Goal: Use online tool/utility: Utilize a website feature to perform a specific function

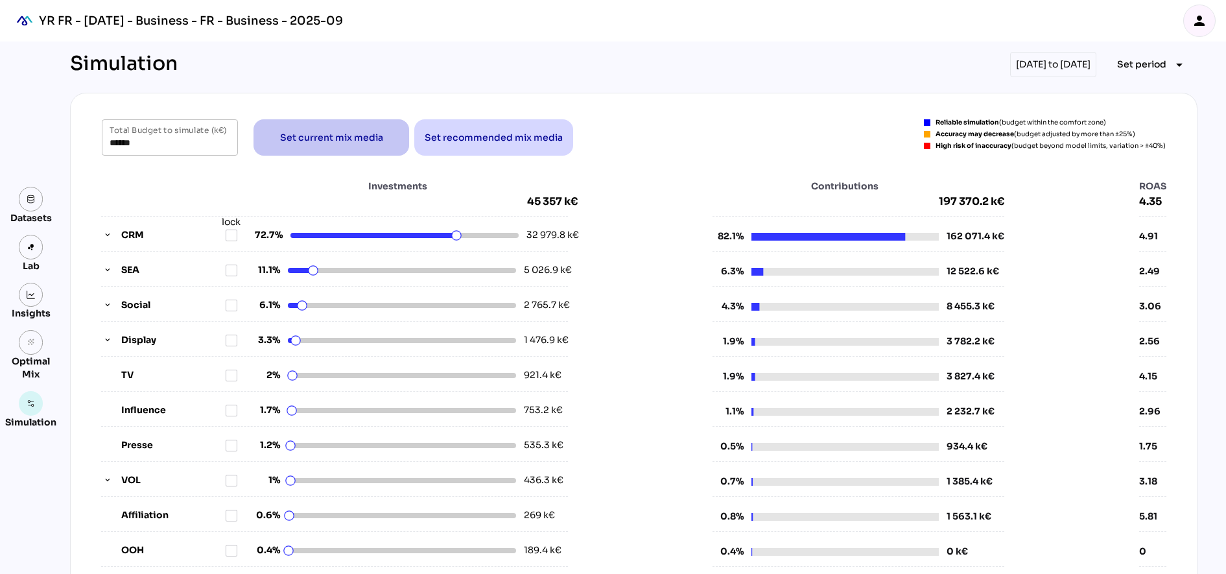
click at [327, 136] on span "Set current mix media" at bounding box center [331, 138] width 103 height 16
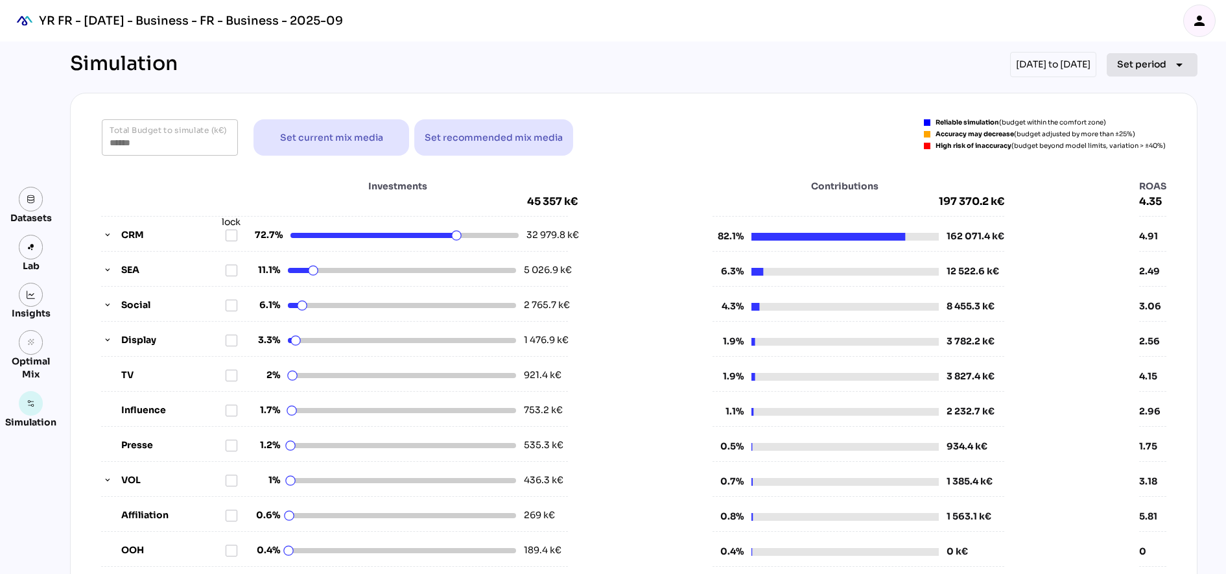
click at [1163, 61] on span "Set period" at bounding box center [1141, 64] width 49 height 16
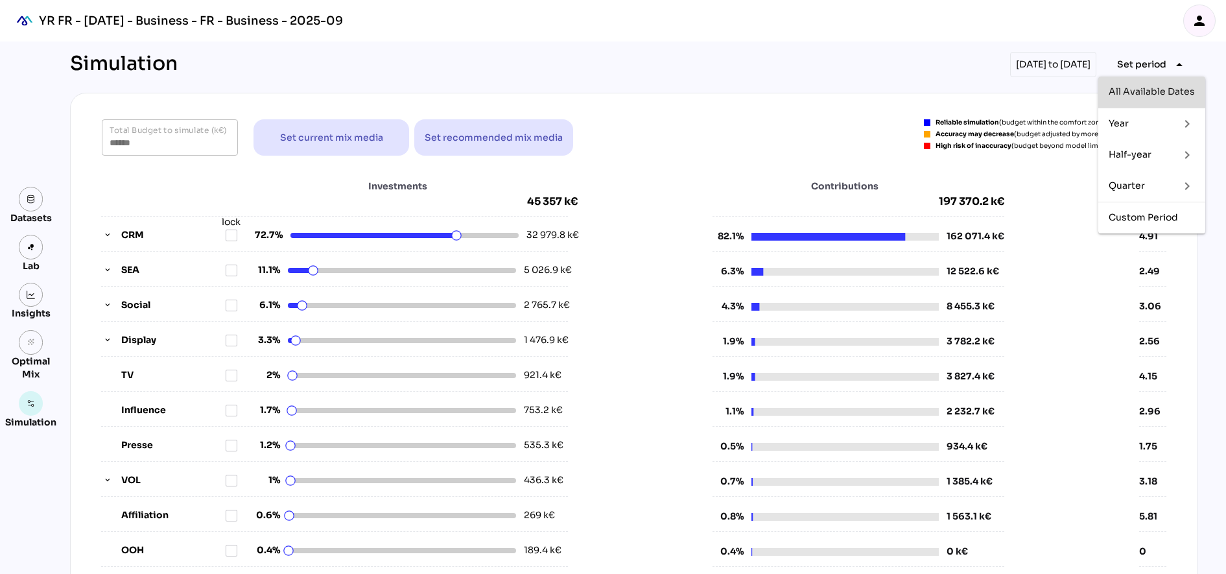
click at [1154, 87] on div "All Available Dates" at bounding box center [1152, 91] width 86 height 11
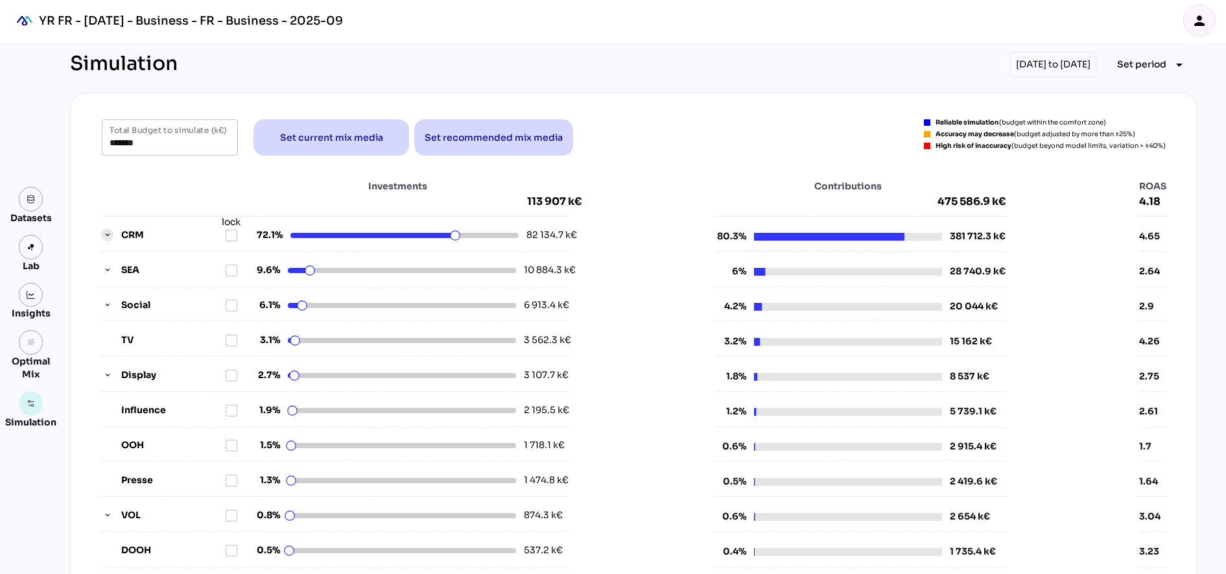
click at [103, 239] on icon "button" at bounding box center [107, 235] width 9 height 9
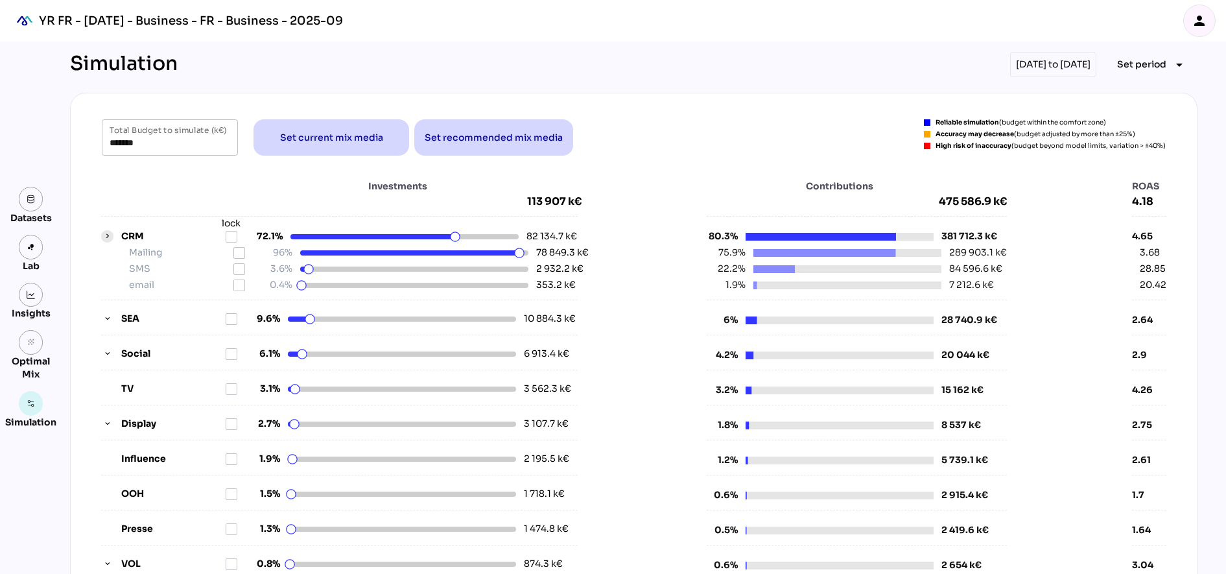
click at [103, 239] on icon "button" at bounding box center [107, 236] width 9 height 9
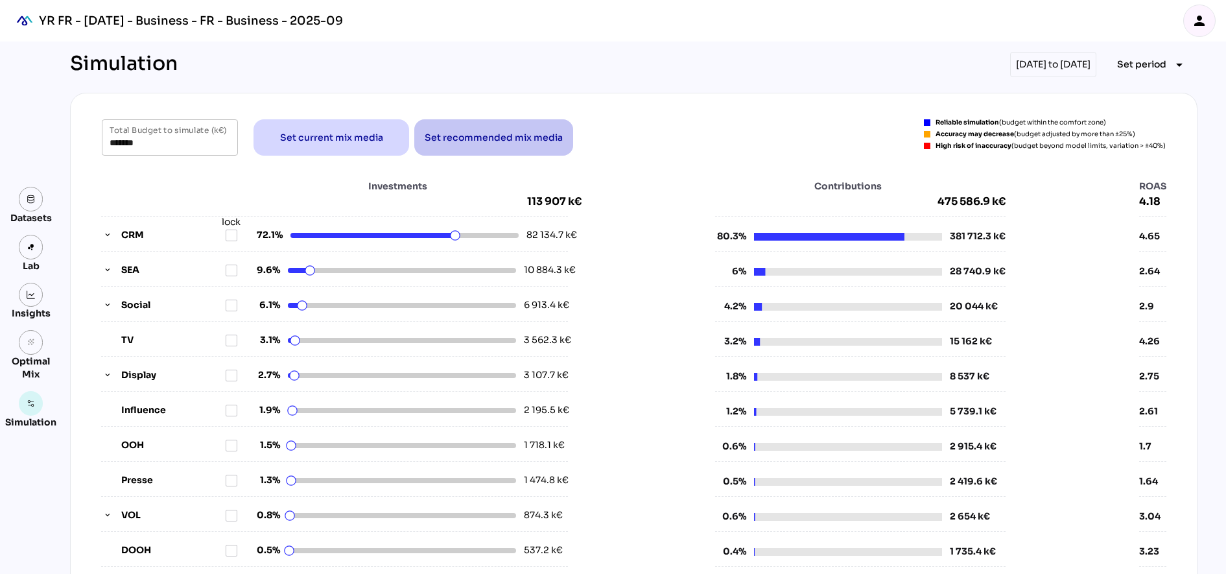
click at [447, 140] on span "Set recommended mix media" at bounding box center [494, 138] width 138 height 16
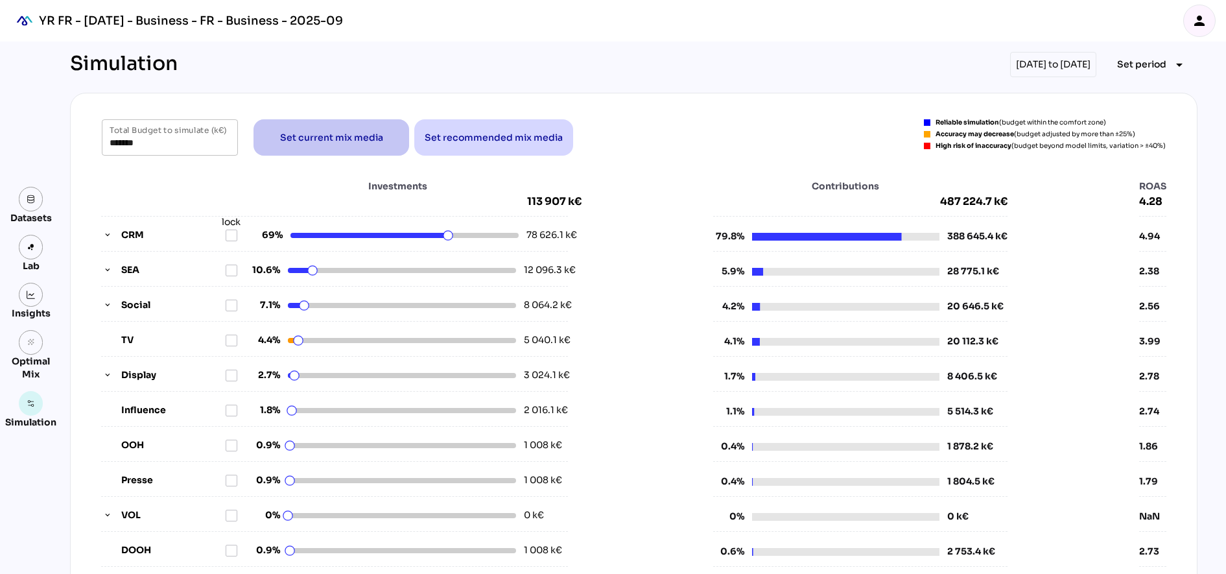
click at [281, 134] on span "Set current mix media" at bounding box center [331, 138] width 103 height 16
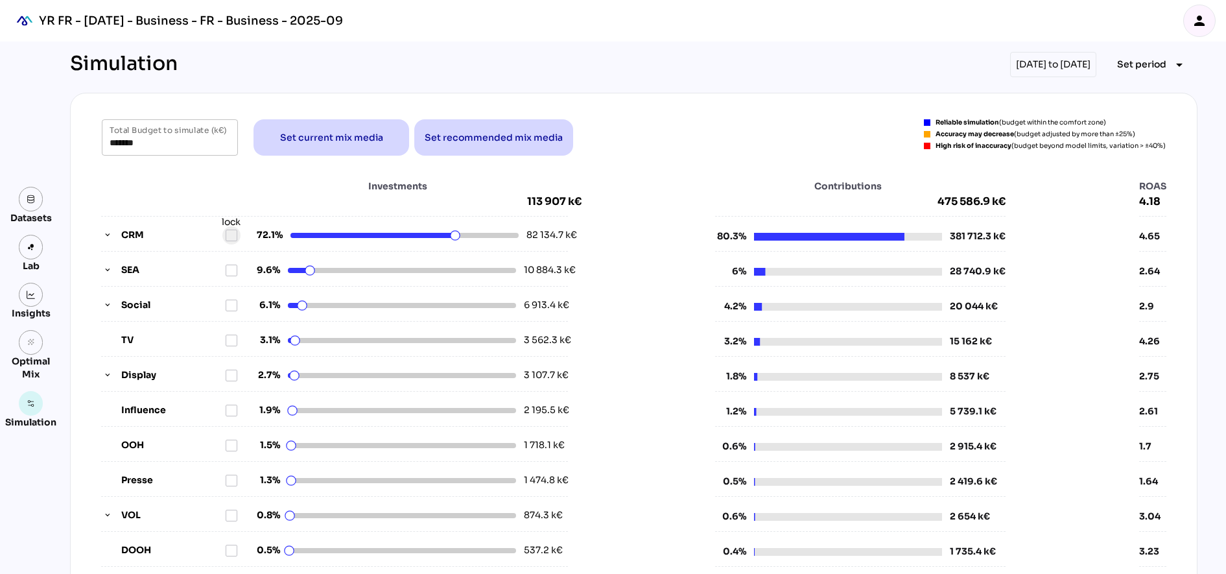
click at [232, 233] on div at bounding box center [231, 235] width 13 height 13
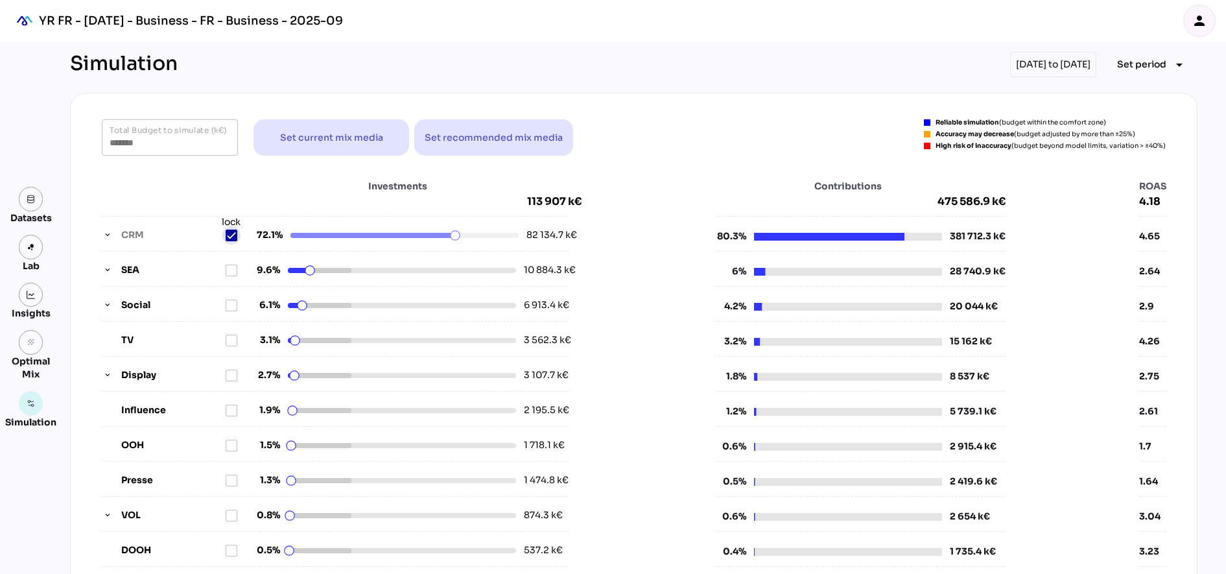
click at [232, 233] on div at bounding box center [231, 235] width 13 height 13
click at [449, 233] on html "YR FR - [DATE] - Business - FR - Business - 2025-09 person Datasets Lab Insight…" at bounding box center [613, 529] width 1226 height 1059
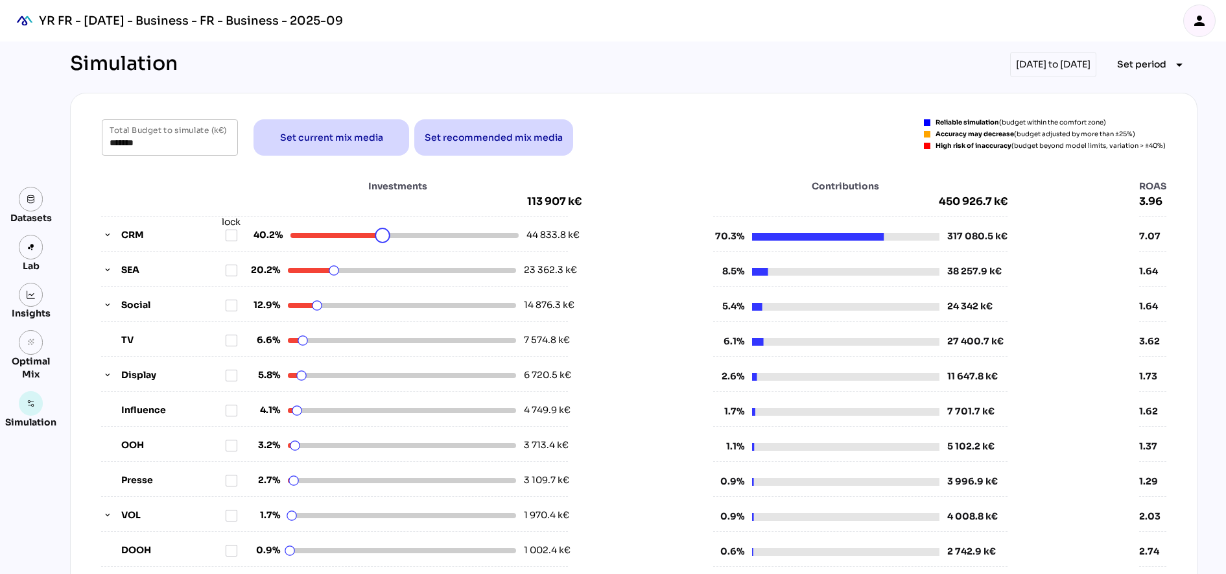
drag, startPoint x: 449, startPoint y: 238, endPoint x: 377, endPoint y: 245, distance: 72.3
click at [377, 245] on html "YR FR - [DATE] - Business - FR - Business - 2025-09 person Datasets Lab Insight…" at bounding box center [613, 529] width 1226 height 1059
click at [986, 145] on strong "High risk of inaccuracy" at bounding box center [974, 145] width 76 height 8
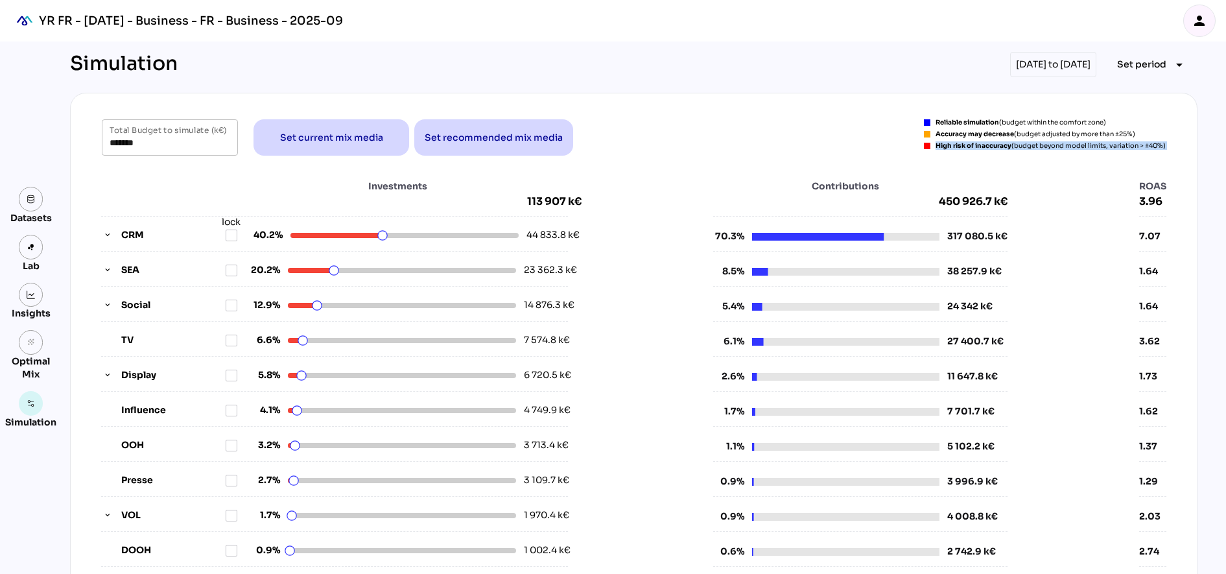
copy div "High risk of inaccuracy (budget beyond model limits, variation > ±40%)"
click at [291, 138] on span "Set current mix media" at bounding box center [331, 138] width 103 height 16
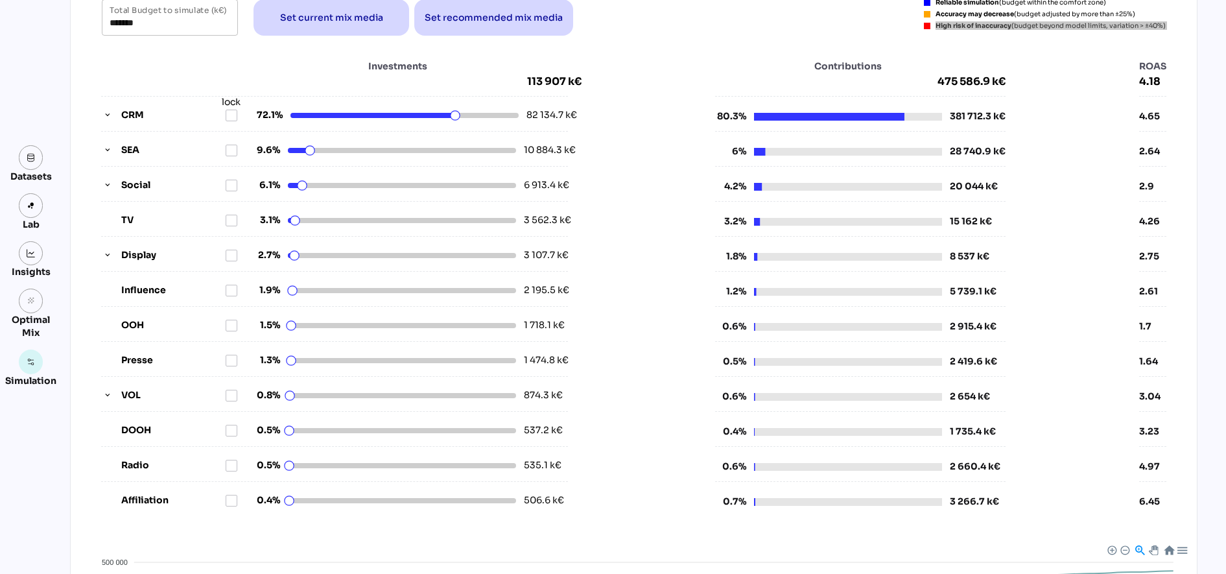
scroll to position [81, 0]
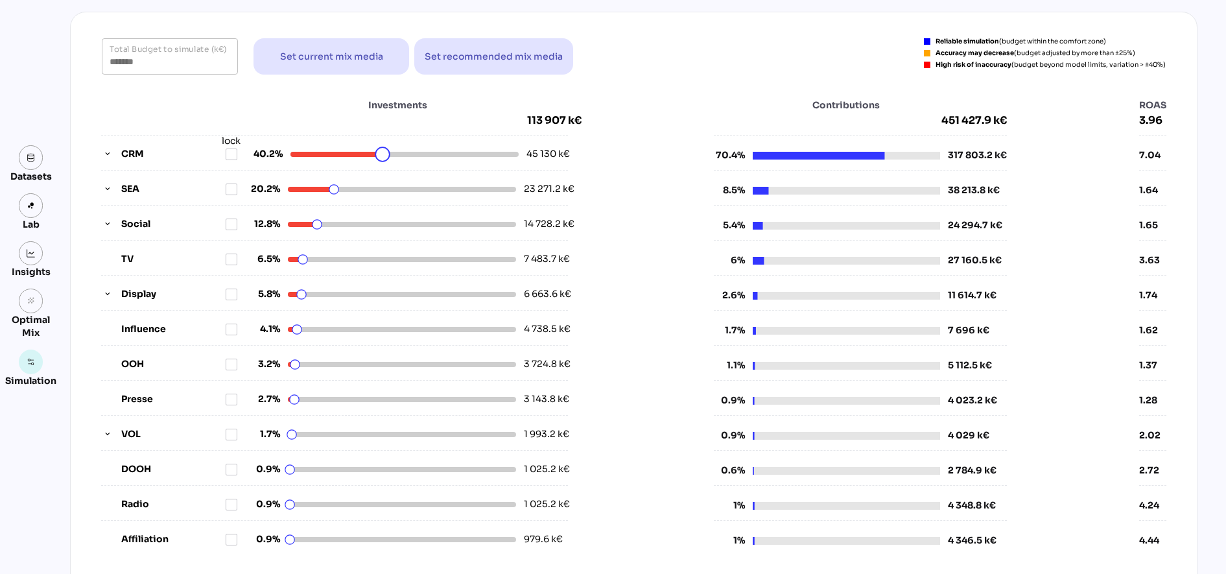
drag, startPoint x: 451, startPoint y: 151, endPoint x: 377, endPoint y: 178, distance: 78.8
click at [377, 178] on html "YR FR - [DATE] - Business - FR - Business - 2025-09 person Datasets Lab Insight…" at bounding box center [613, 448] width 1226 height 1059
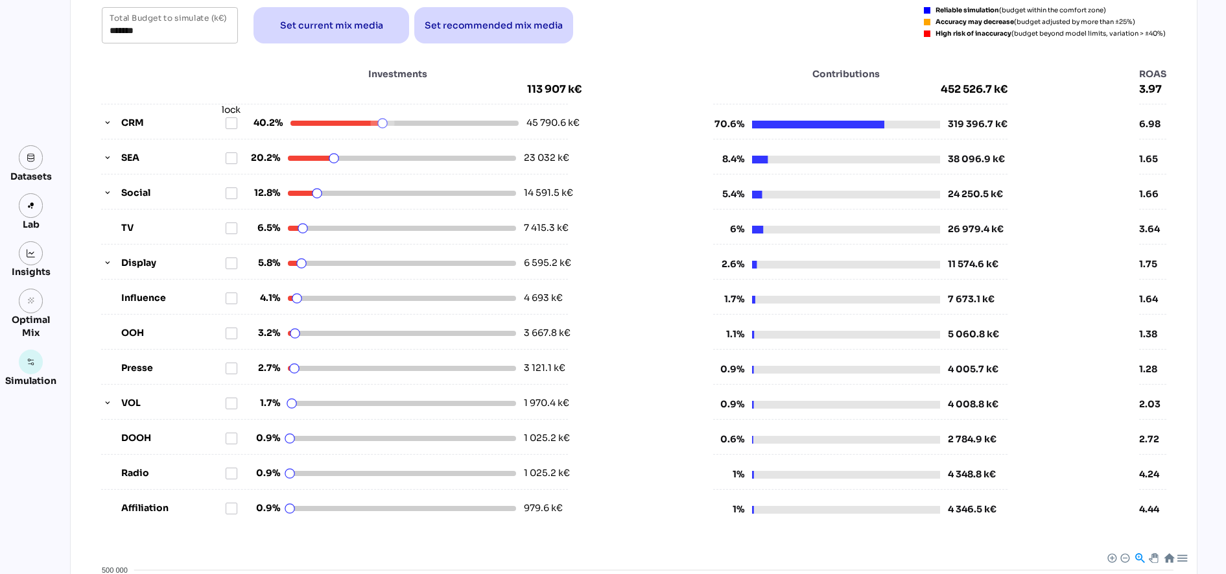
scroll to position [0, 0]
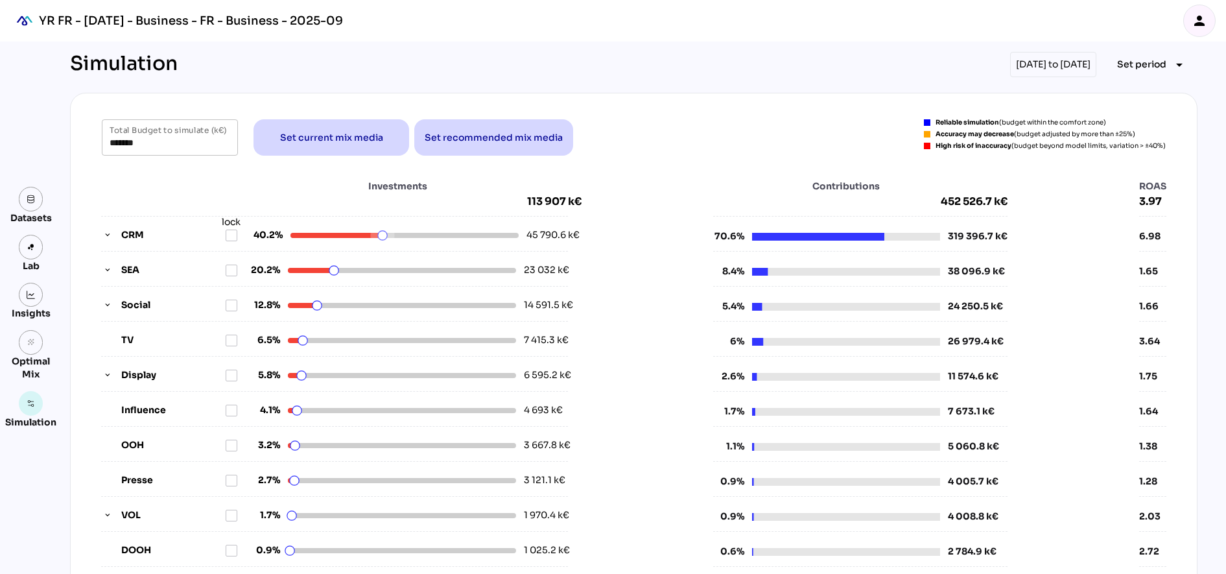
click at [668, 250] on div "Investments 113 907 k€ CRM lock 40.2% 45 790.6 k€ SEA 20.2% 23 032 k€ Social 12…" at bounding box center [633, 404] width 1065 height 449
drag, startPoint x: 666, startPoint y: 250, endPoint x: 796, endPoint y: 186, distance: 144.4
drag, startPoint x: 796, startPoint y: 186, endPoint x: 843, endPoint y: 172, distance: 49.4
click at [830, 170] on div "Investments 113 907 k€ CRM lock 40.2% 45 790.6 k€ SEA 20.2% 23 032 k€ Social 12…" at bounding box center [633, 404] width 1095 height 476
click at [1161, 205] on span "3.97" at bounding box center [1152, 201] width 27 height 13
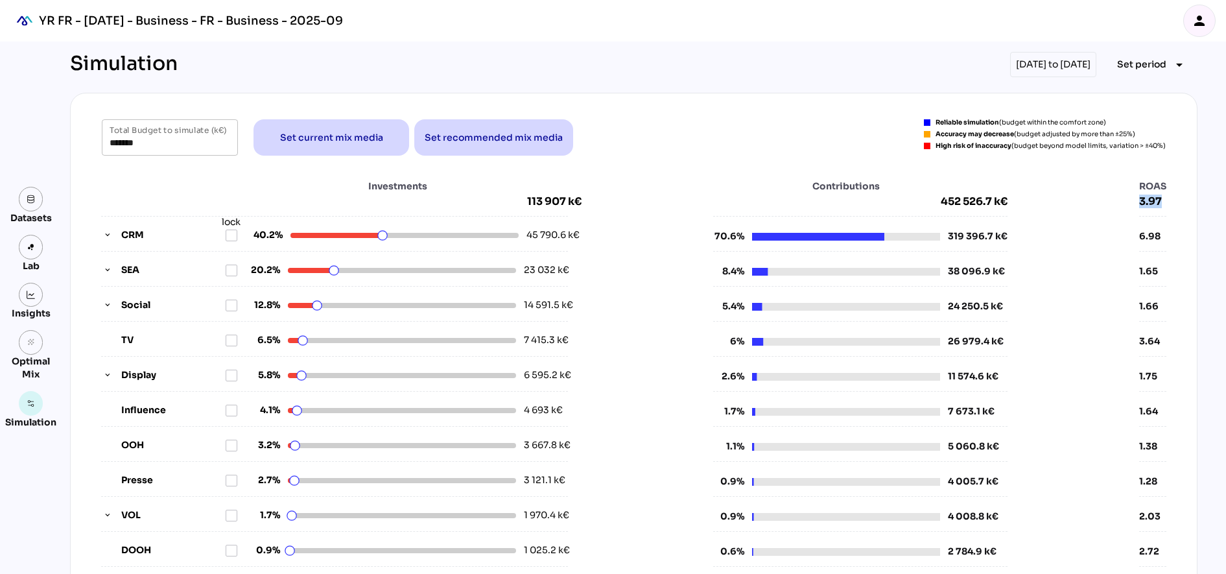
click at [1161, 205] on span "3.97" at bounding box center [1152, 201] width 27 height 13
drag, startPoint x: 1161, startPoint y: 205, endPoint x: 1132, endPoint y: 159, distance: 54.2
click at [1132, 159] on div "******* Total Budget to simulate (k€) Set current mix media Set recommended mix…" at bounding box center [633, 380] width 1095 height 523
click at [321, 136] on span "Set current mix media" at bounding box center [331, 138] width 103 height 16
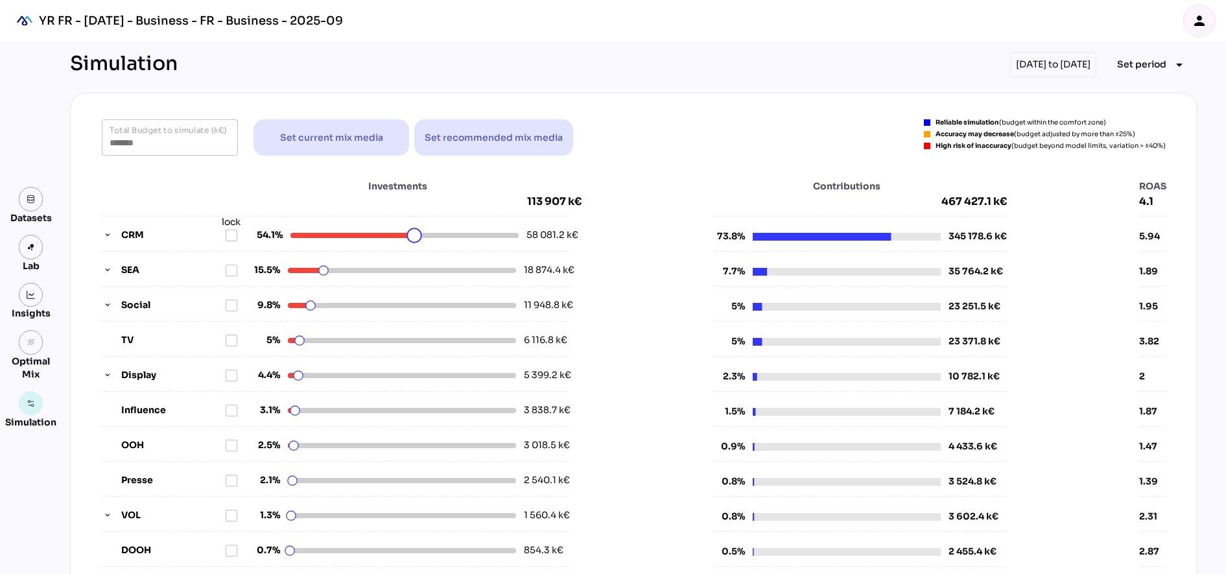
drag, startPoint x: 447, startPoint y: 237, endPoint x: 409, endPoint y: 243, distance: 39.3
click at [409, 243] on html "YR FR - [DATE] - Business - FR - Business - 2025-09 person Datasets Lab Insight…" at bounding box center [613, 529] width 1226 height 1059
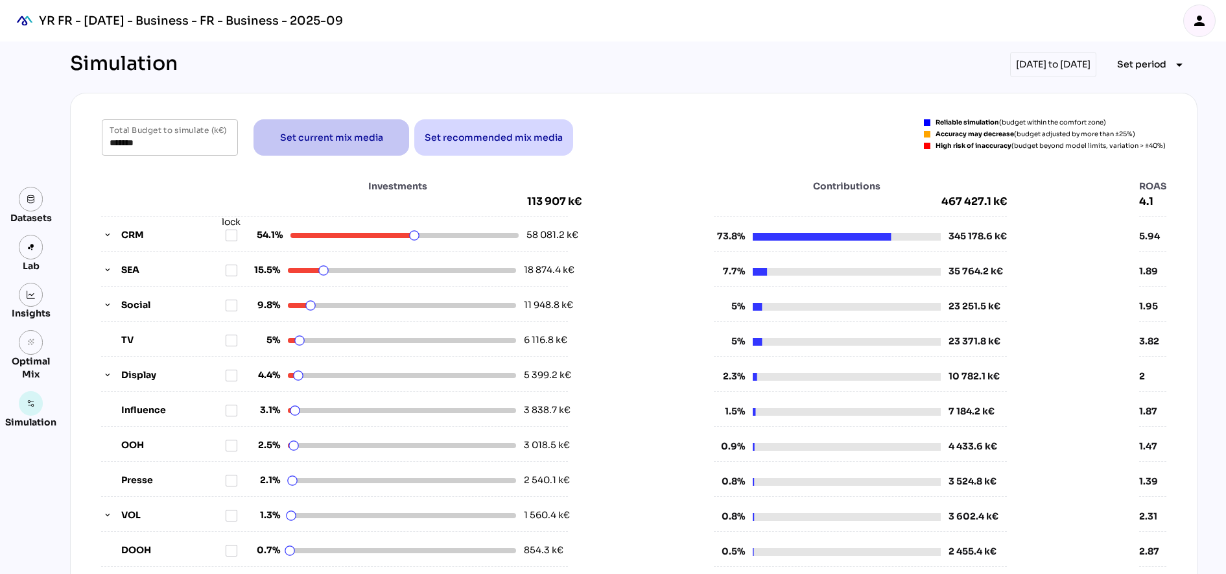
click at [331, 137] on span "Set current mix media" at bounding box center [331, 138] width 103 height 16
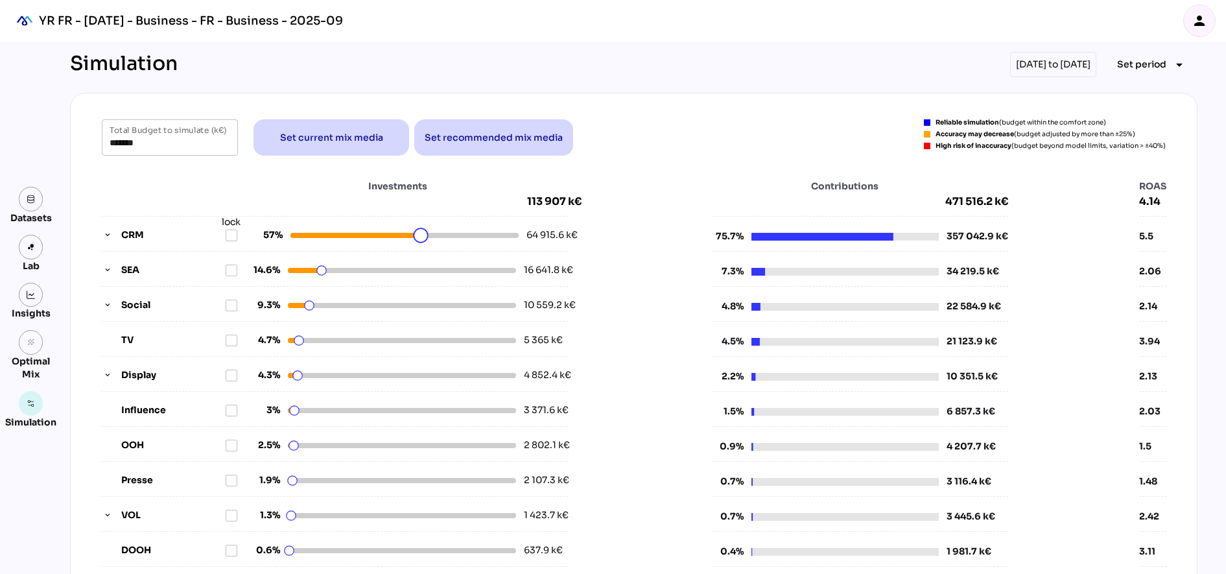
drag, startPoint x: 453, startPoint y: 238, endPoint x: 415, endPoint y: 235, distance: 37.8
click at [415, 235] on html "YR FR - [DATE] - Business - FR - Business - 2025-09 person Datasets Lab Insight…" at bounding box center [613, 529] width 1226 height 1059
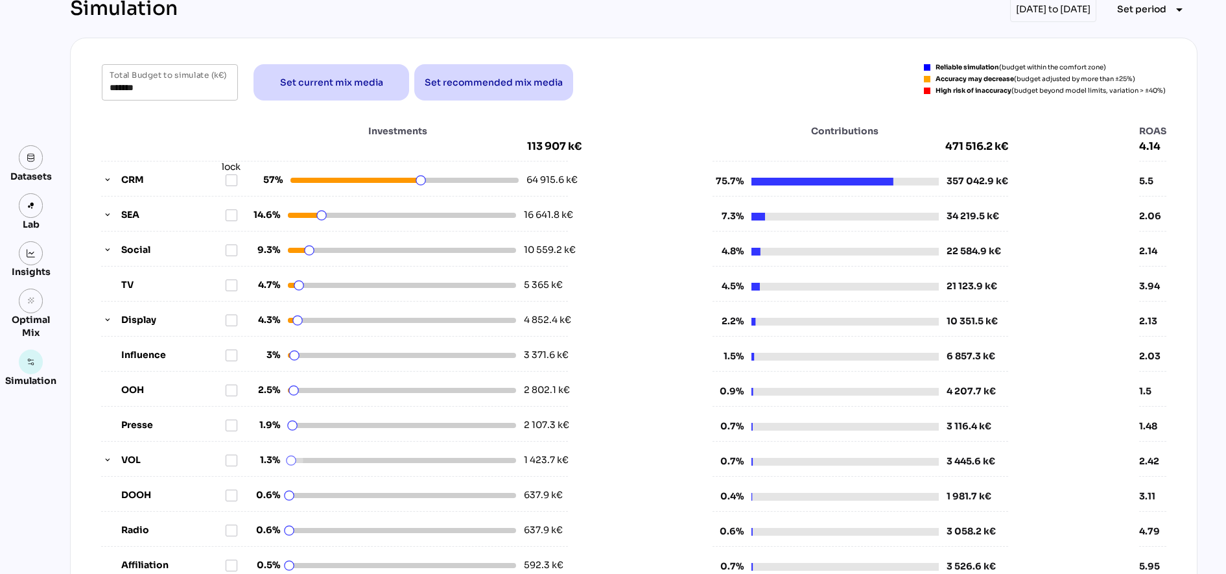
scroll to position [81, 0]
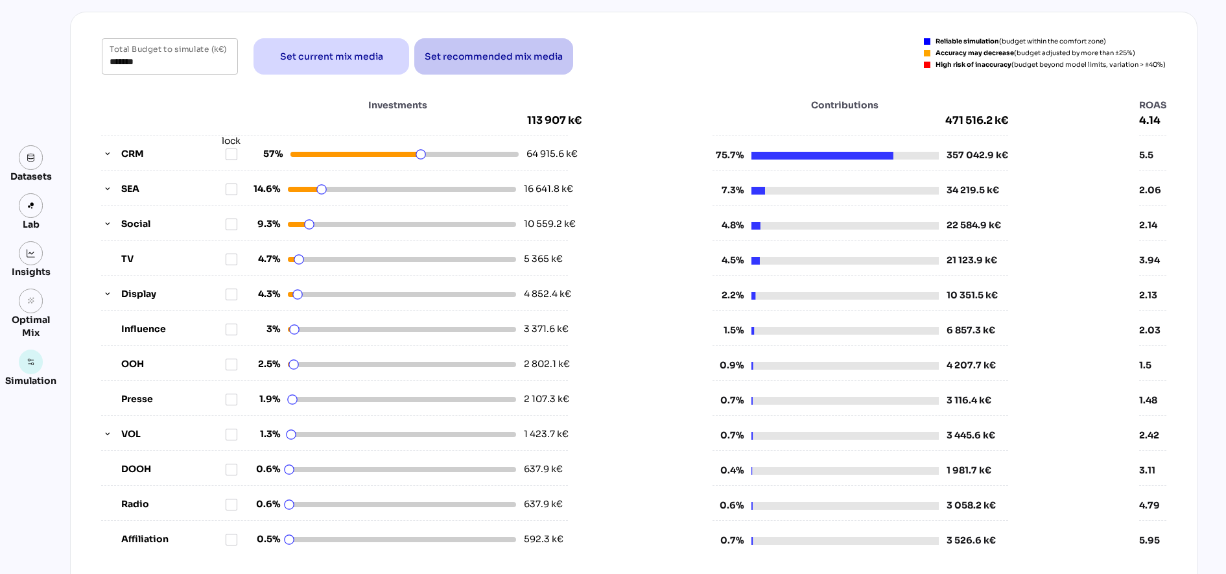
click at [498, 69] on span "Set recommended mix media" at bounding box center [494, 56] width 138 height 31
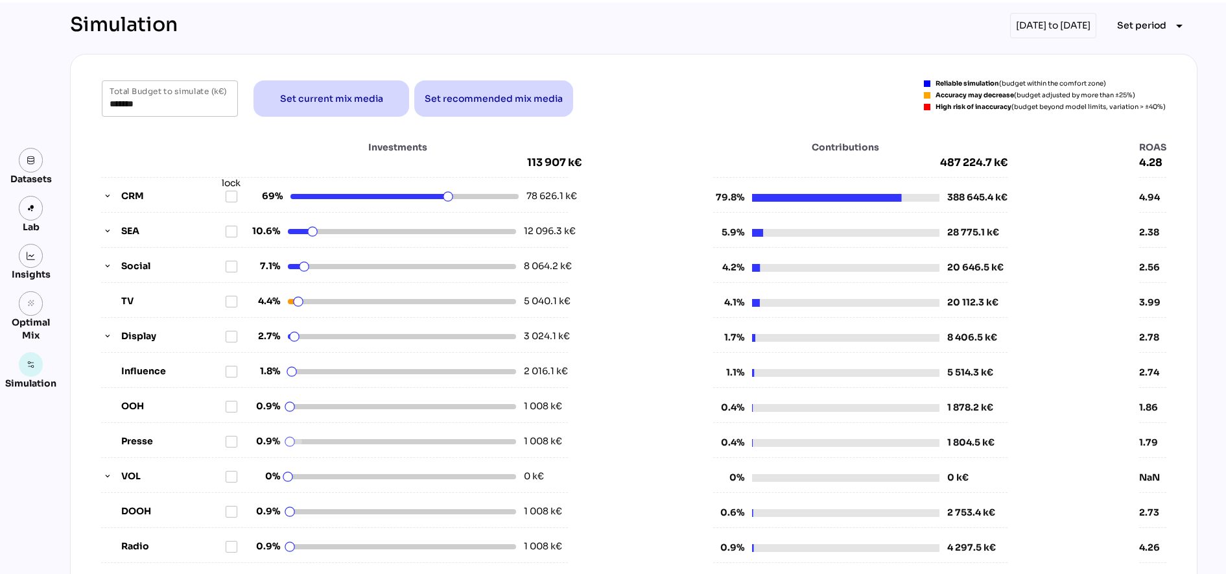
scroll to position [0, 0]
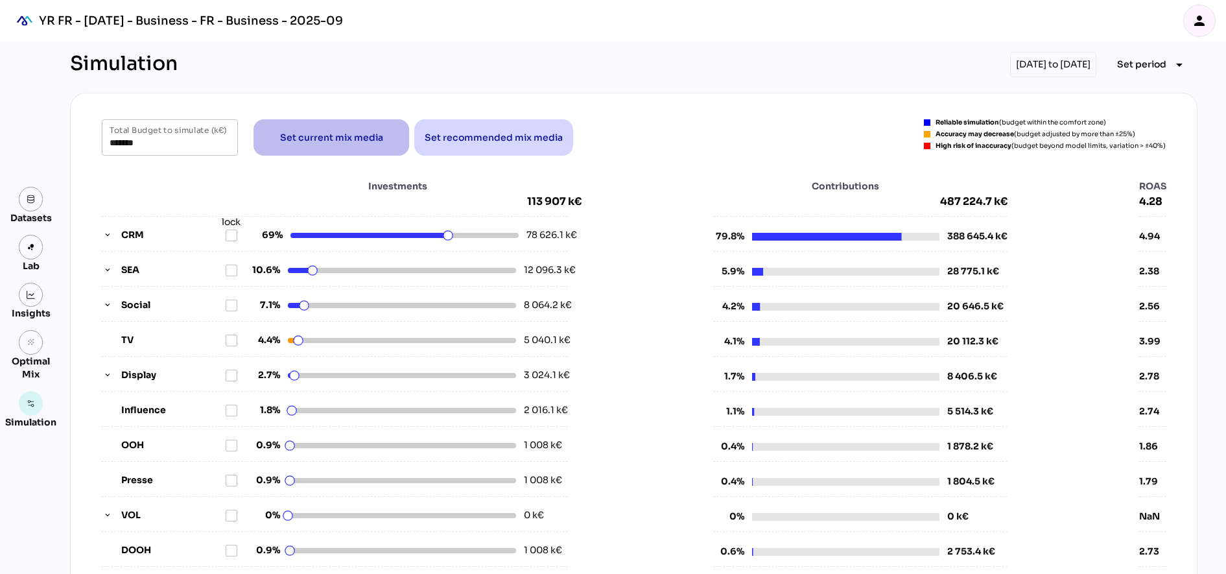
click at [333, 131] on span "Set current mix media" at bounding box center [331, 138] width 103 height 16
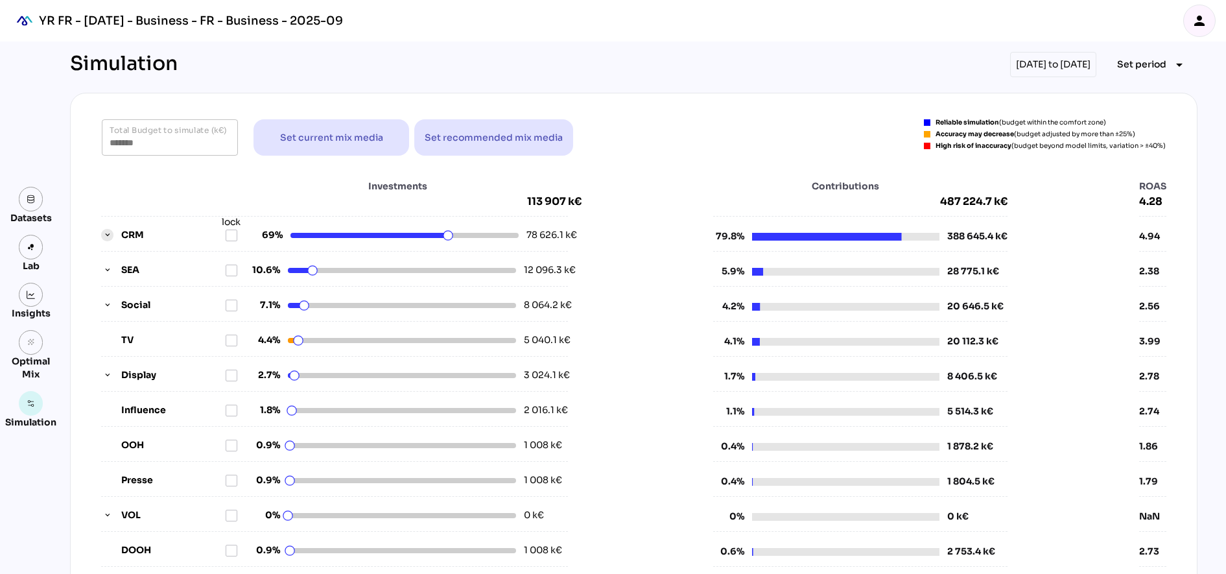
click at [105, 236] on icon "button" at bounding box center [107, 235] width 9 height 9
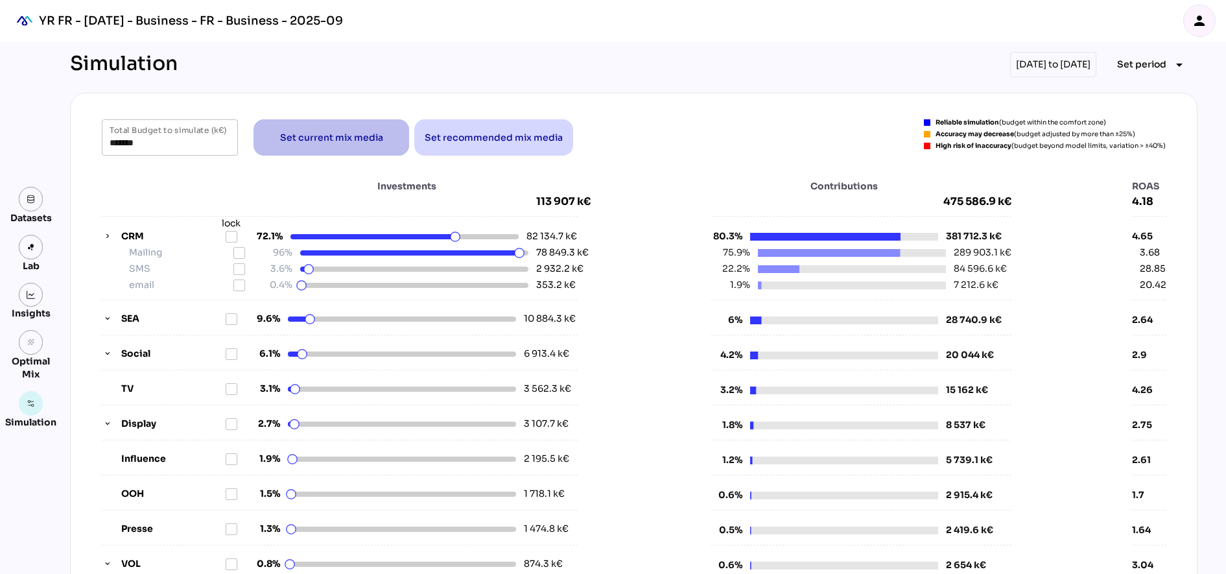
click at [315, 140] on span "Set current mix media" at bounding box center [331, 138] width 103 height 16
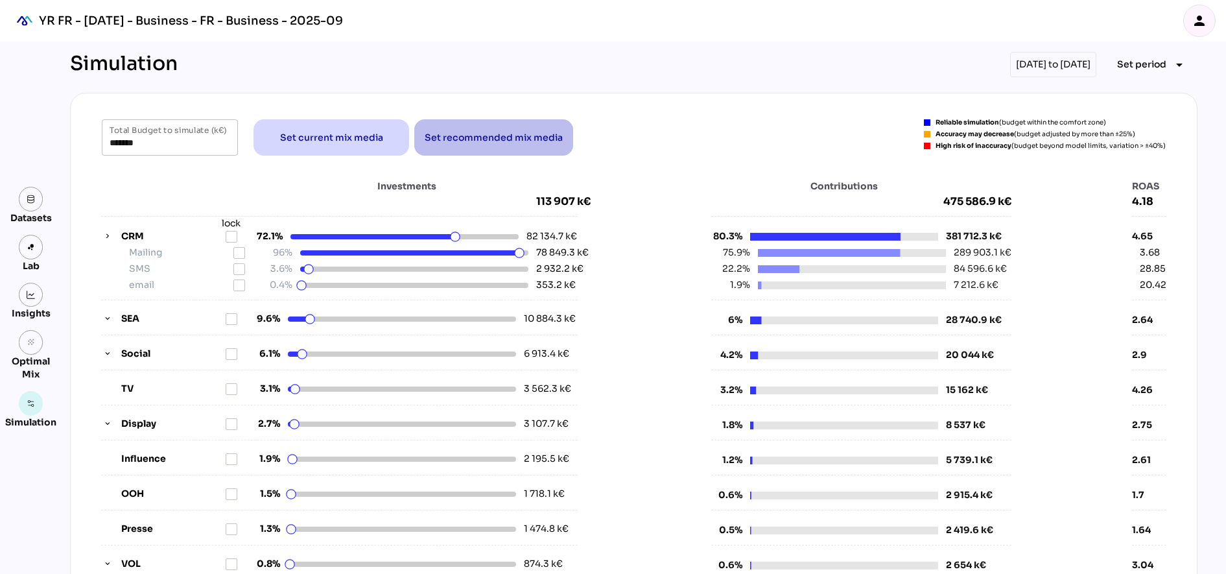
click at [497, 123] on span "Set recommended mix media" at bounding box center [494, 137] width 138 height 31
type input "*******"
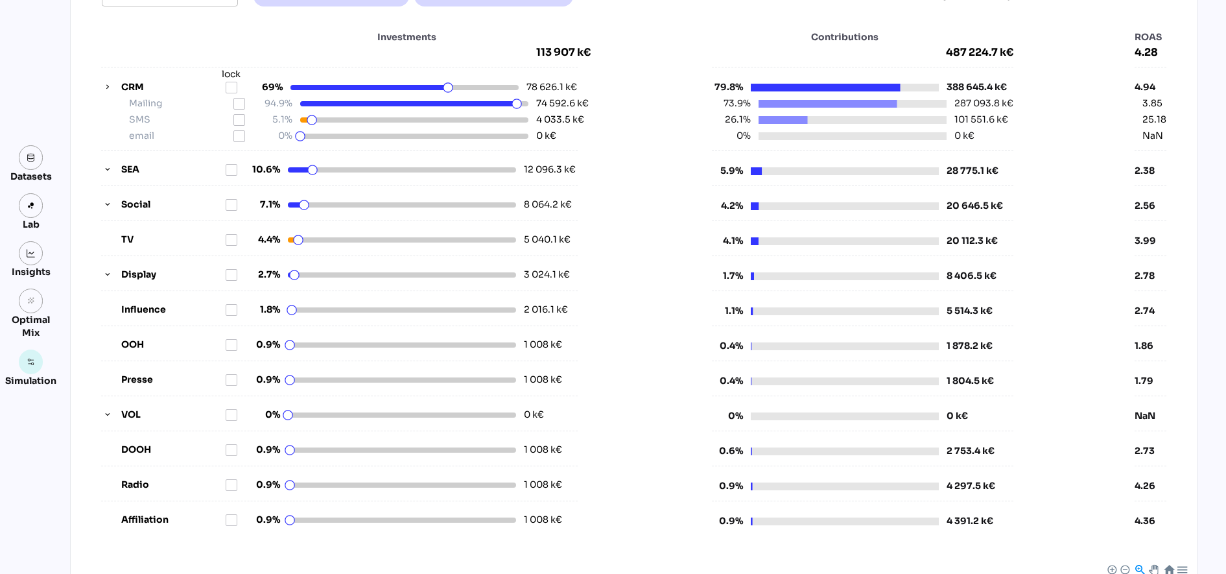
scroll to position [162, 0]
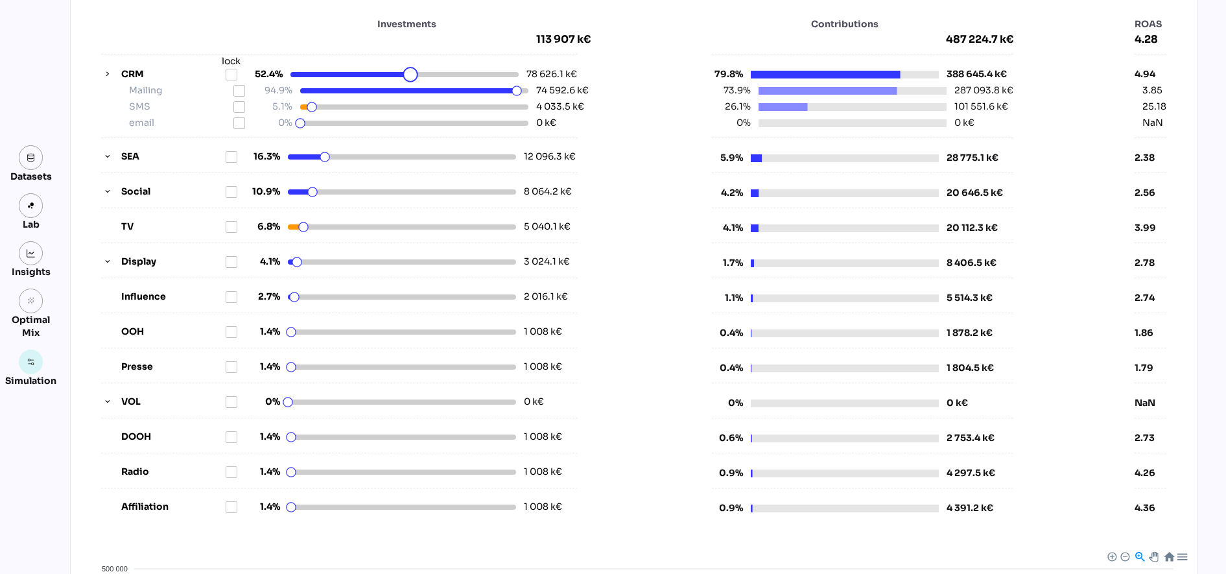
drag, startPoint x: 442, startPoint y: 68, endPoint x: 405, endPoint y: 66, distance: 37.7
click at [405, 66] on html "YR FR - Sep 2025 - Business - FR - Business - 2025-09 person Datasets Lab Insig…" at bounding box center [613, 392] width 1226 height 1108
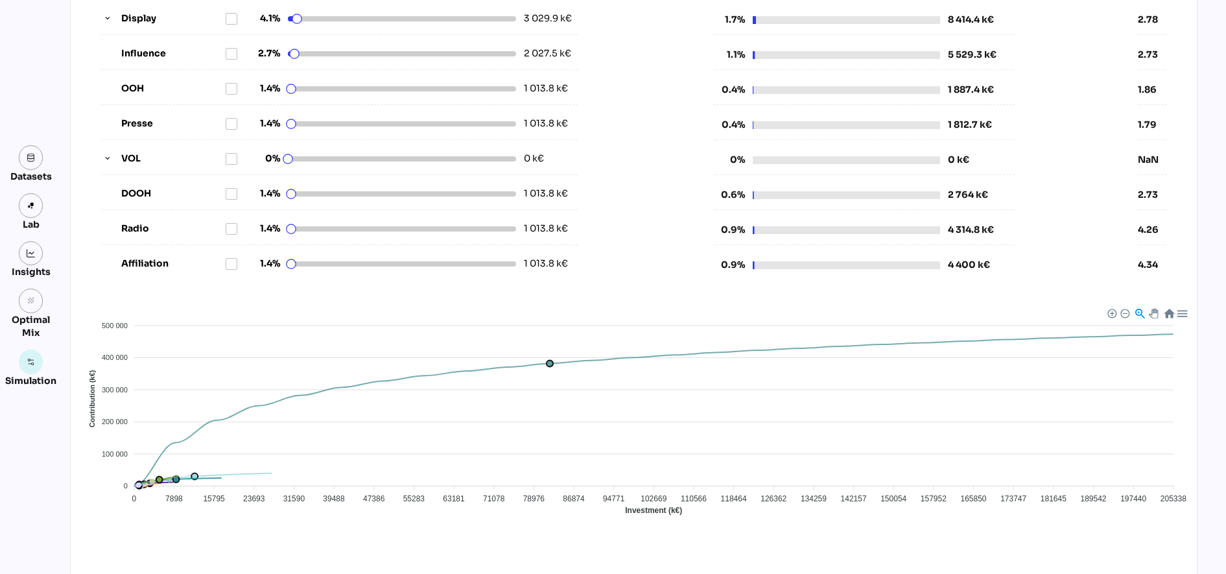
scroll to position [0, 0]
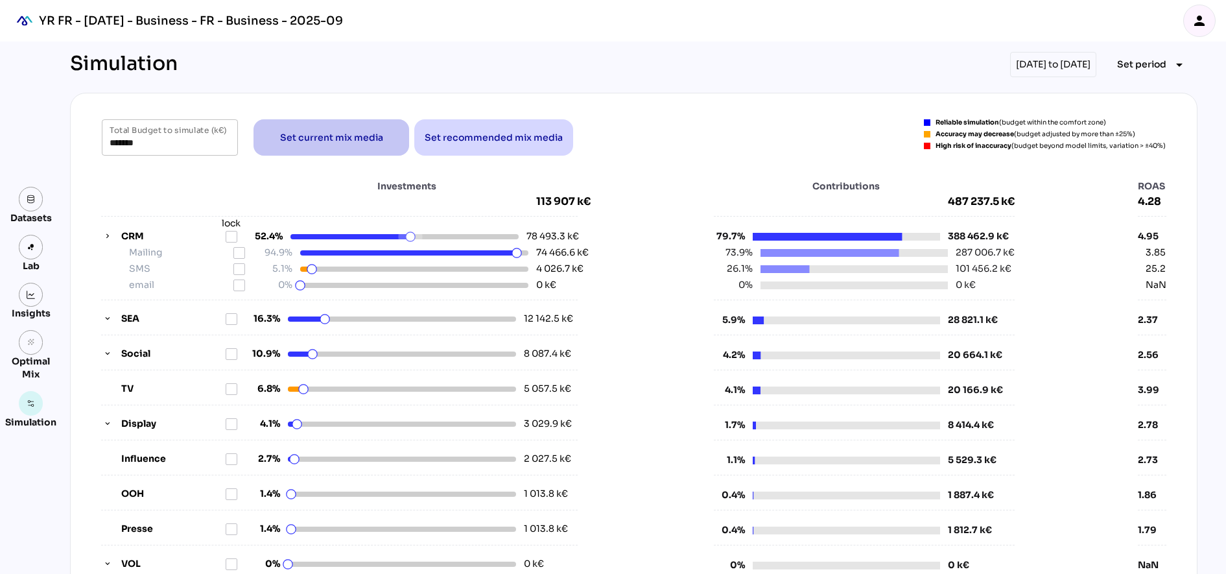
click at [289, 139] on span "Set current mix media" at bounding box center [331, 138] width 103 height 16
